Goal: Use online tool/utility

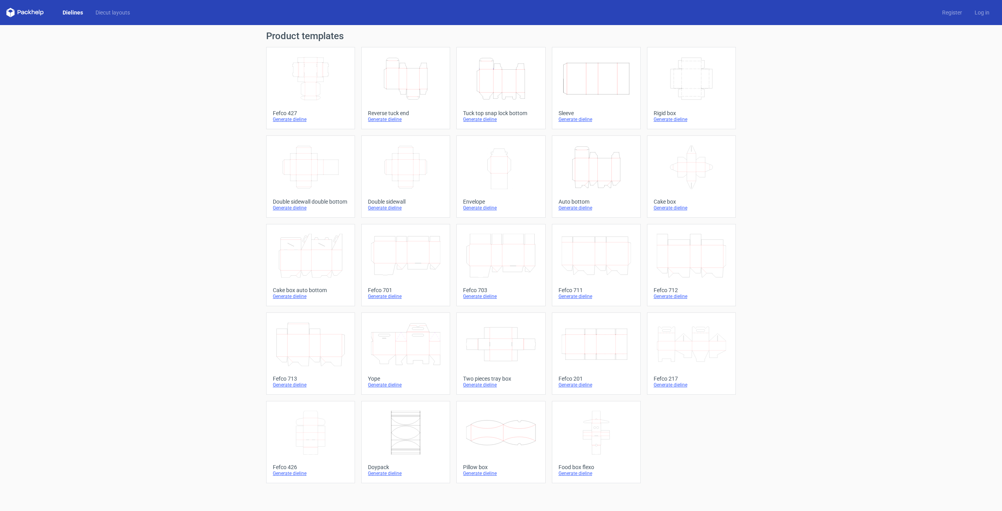
click at [414, 179] on icon "Width Depth Height" at bounding box center [405, 167] width 69 height 44
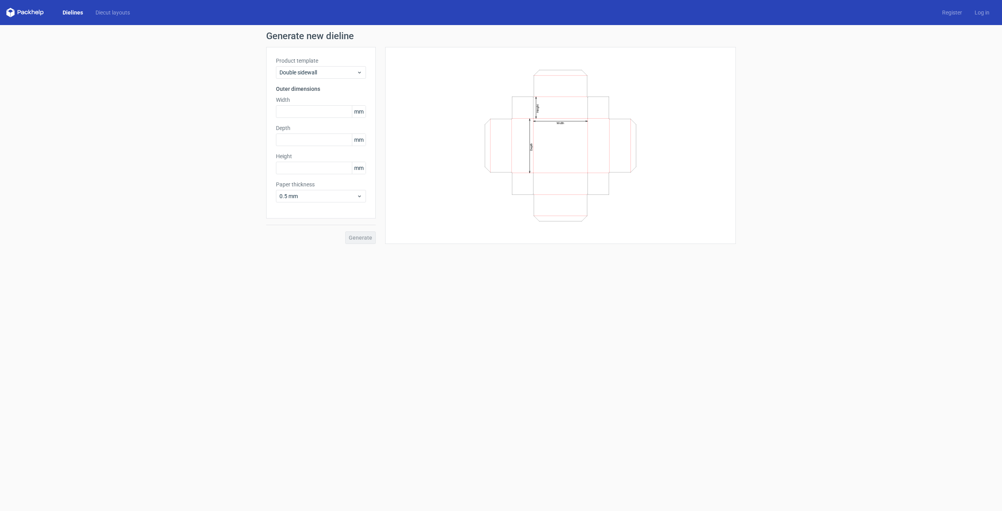
drag, startPoint x: 394, startPoint y: 309, endPoint x: 415, endPoint y: 286, distance: 31.3
click at [394, 309] on form "Generate new dieline Product template Double sidewall Outer dimensions Width mm…" at bounding box center [501, 268] width 1002 height 486
click at [321, 199] on span "0.5 mm" at bounding box center [317, 196] width 77 height 8
click at [419, 171] on div "Width Depth Height" at bounding box center [560, 145] width 331 height 177
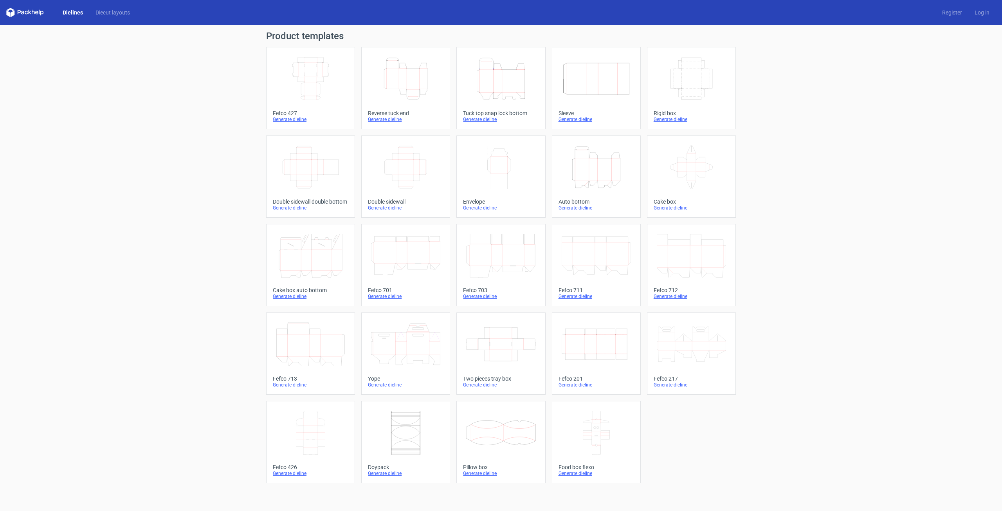
click at [306, 86] on icon "Width Depth Height" at bounding box center [310, 79] width 69 height 44
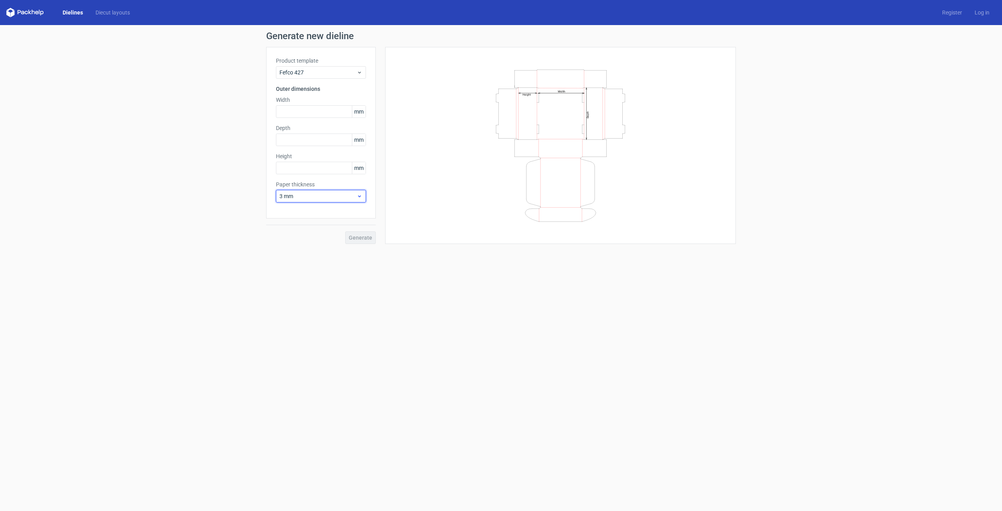
click at [344, 193] on span "3 mm" at bounding box center [317, 196] width 77 height 8
click at [329, 272] on div "4 mm" at bounding box center [321, 276] width 84 height 13
